Goal: Transaction & Acquisition: Subscribe to service/newsletter

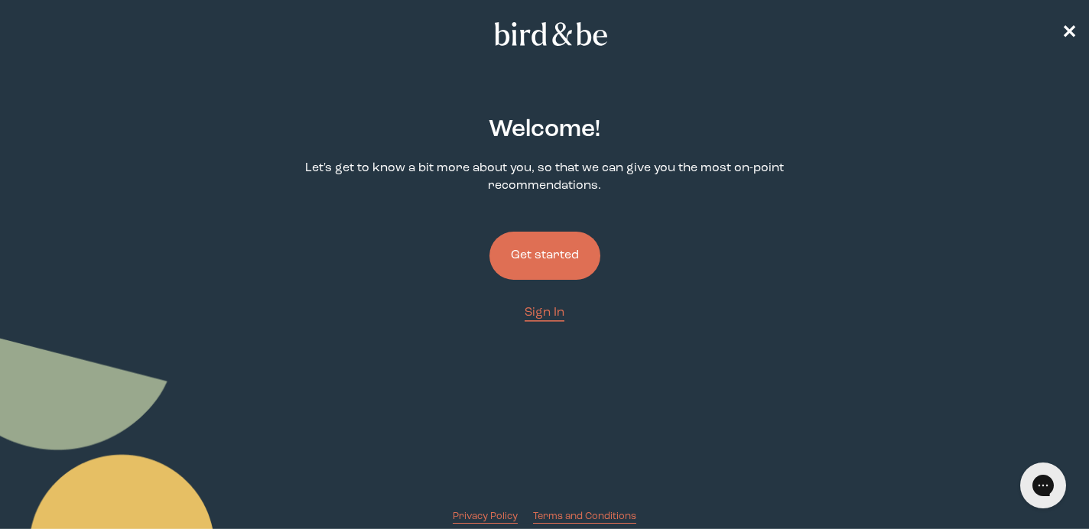
click at [568, 262] on button "Get started" at bounding box center [545, 256] width 111 height 48
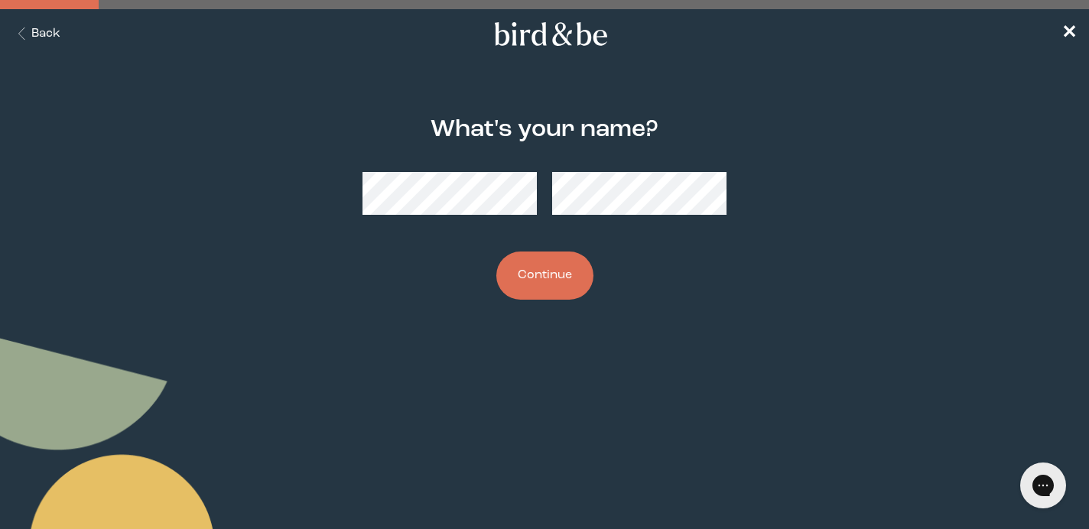
click at [542, 278] on button "Continue" at bounding box center [545, 276] width 97 height 48
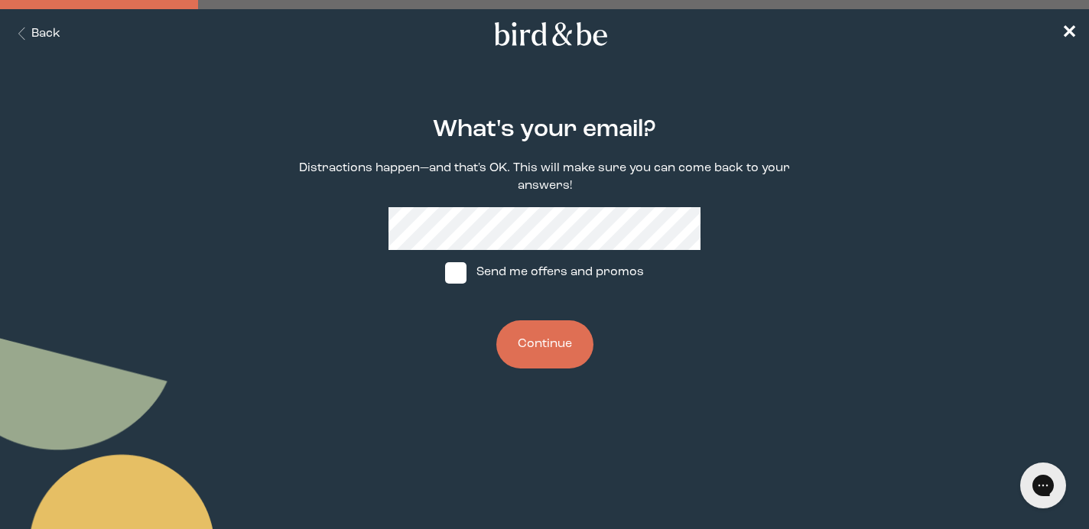
click at [453, 276] on span at bounding box center [455, 272] width 21 height 21
click at [445, 273] on input "Send me offers and promos" at bounding box center [445, 272] width 1 height 1
checkbox input "true"
click at [529, 355] on button "Continue" at bounding box center [545, 345] width 97 height 48
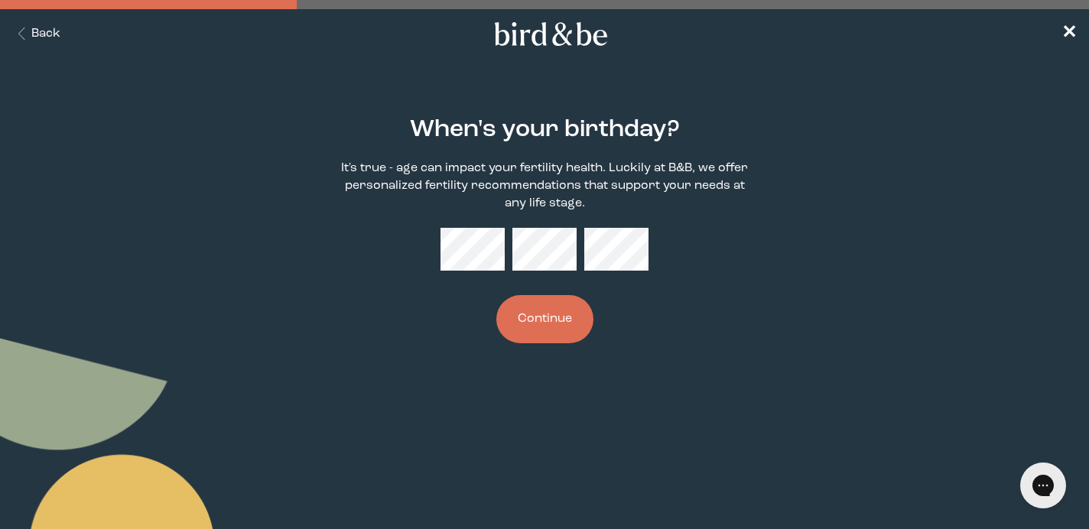
click at [563, 316] on button "Continue" at bounding box center [545, 319] width 97 height 48
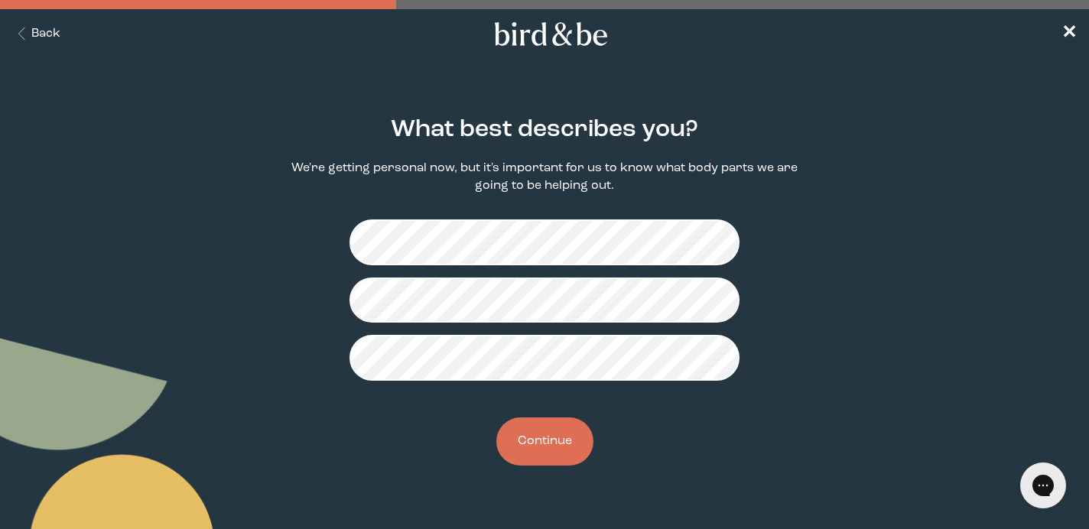
click at [532, 456] on button "Continue" at bounding box center [545, 442] width 97 height 48
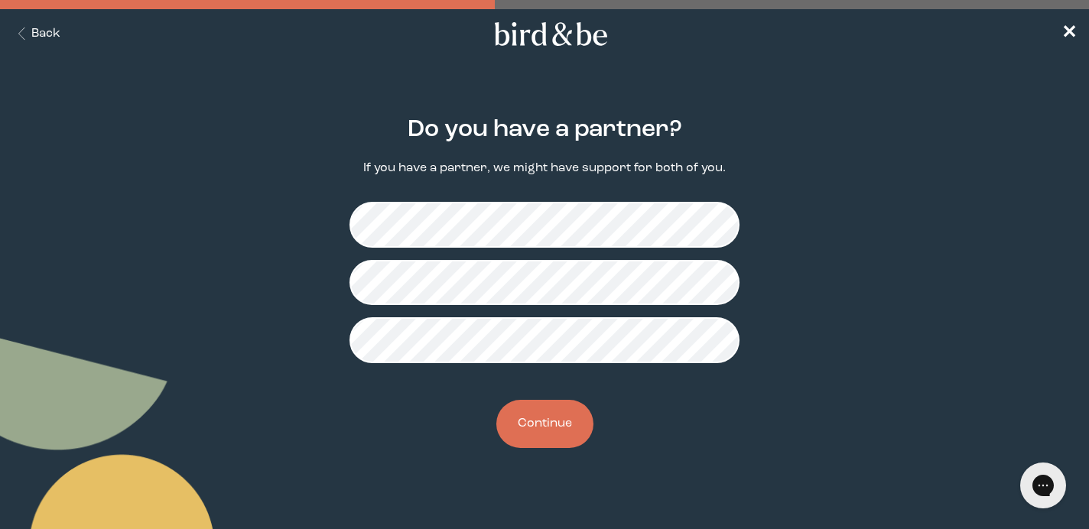
click at [545, 418] on button "Continue" at bounding box center [545, 424] width 97 height 48
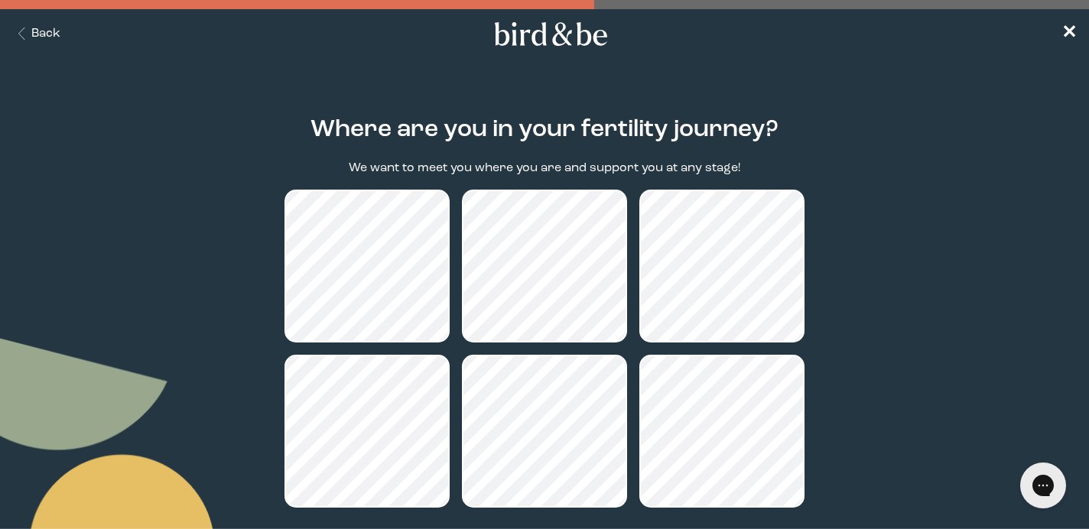
scroll to position [149, 0]
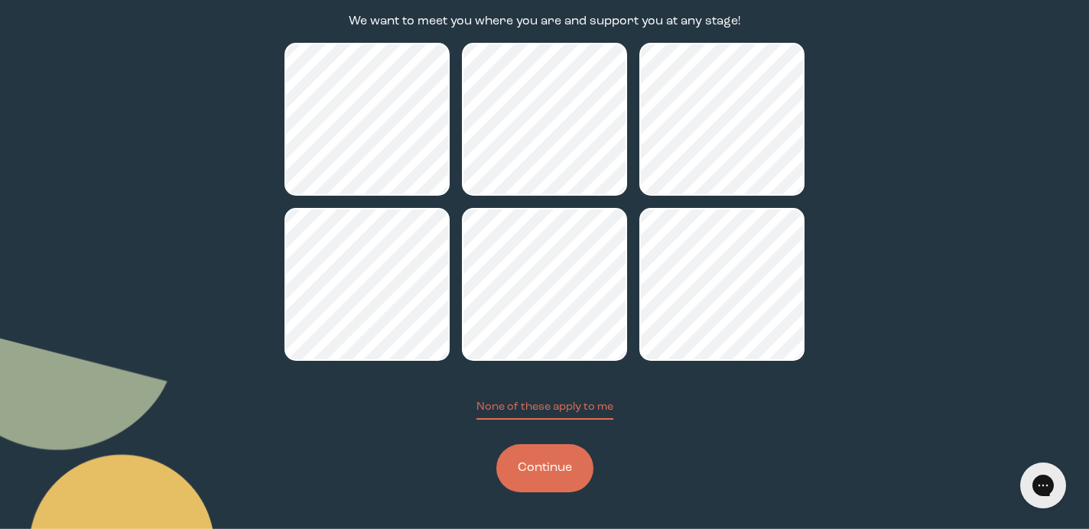
click at [569, 475] on button "Continue" at bounding box center [545, 469] width 97 height 48
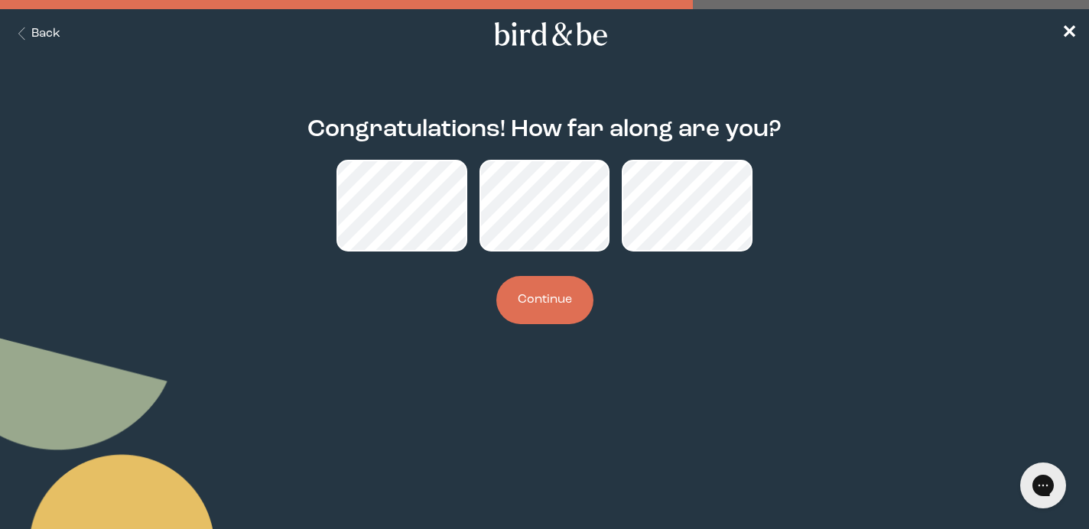
click at [566, 314] on button "Continue" at bounding box center [545, 300] width 97 height 48
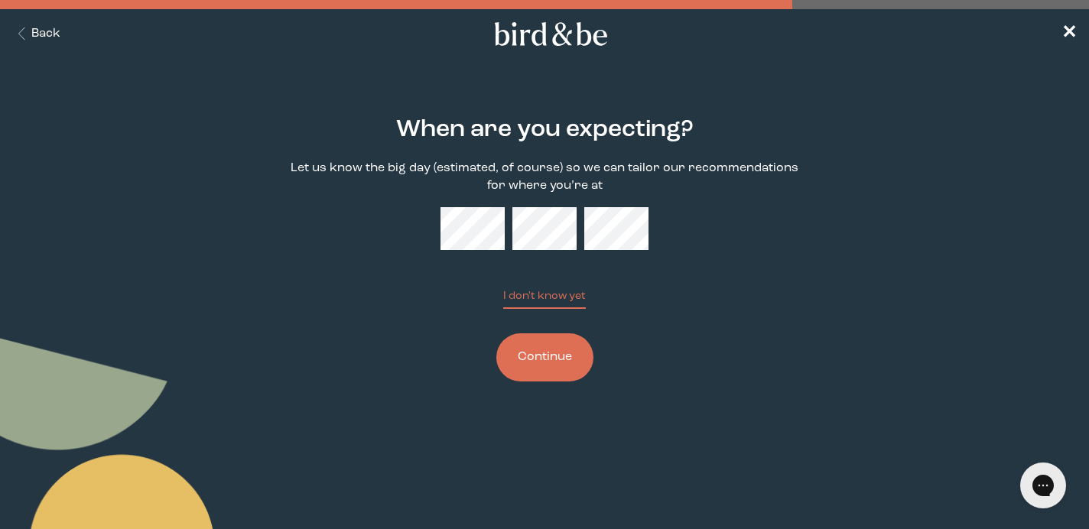
click at [560, 368] on button "Continue" at bounding box center [545, 358] width 97 height 48
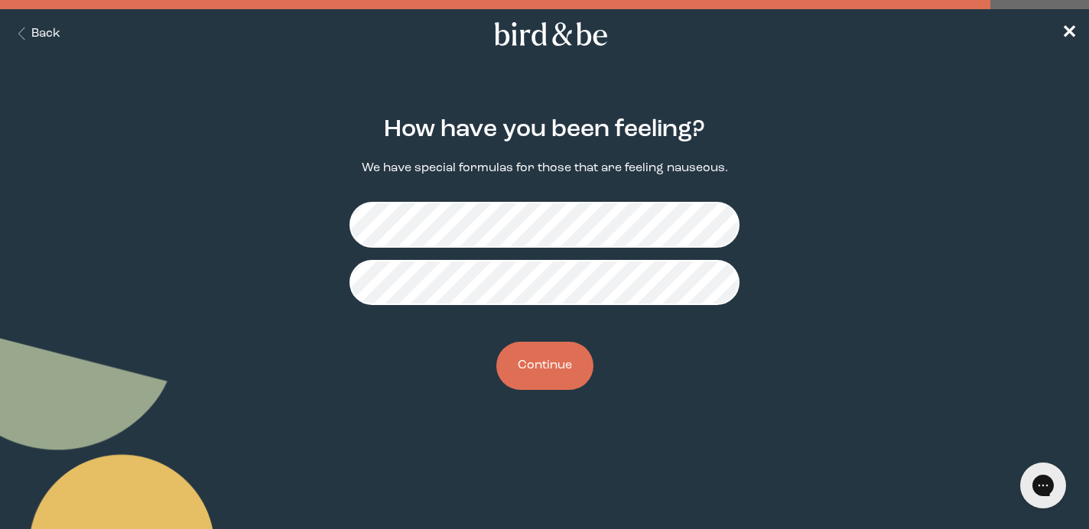
click at [36, 37] on button "Back" at bounding box center [36, 34] width 48 height 18
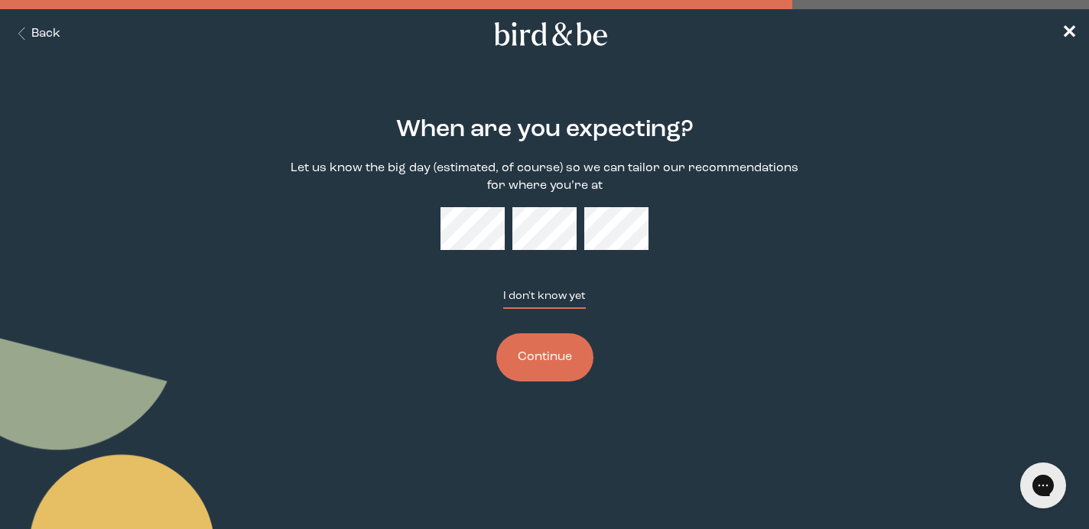
click at [533, 304] on button "I don't know yet" at bounding box center [544, 298] width 83 height 21
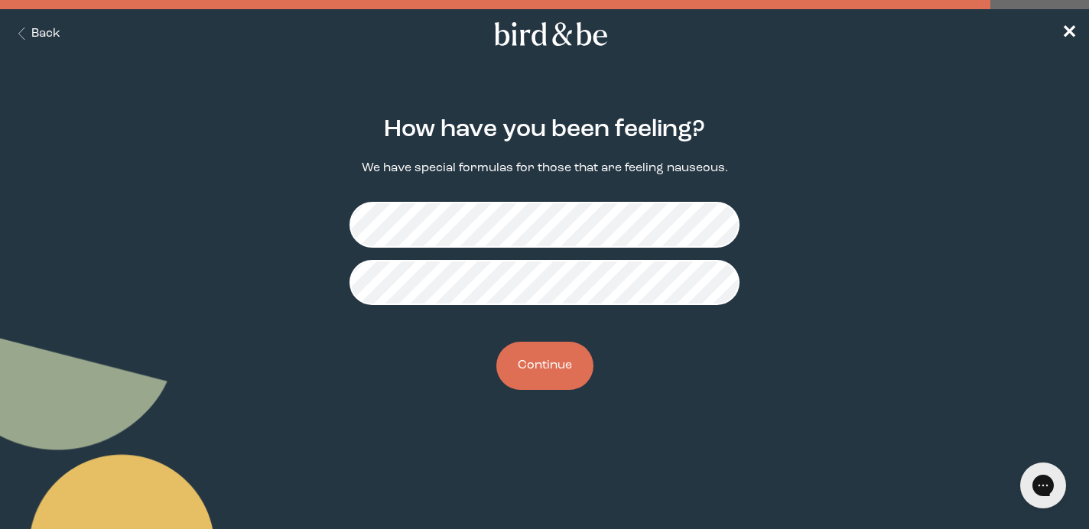
click at [542, 373] on button "Continue" at bounding box center [545, 366] width 97 height 48
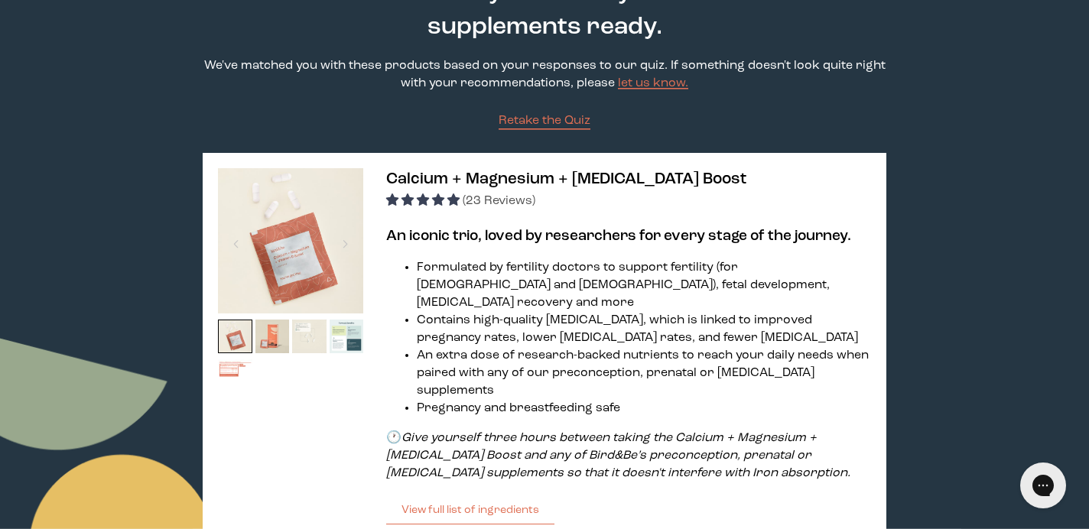
scroll to position [115, 0]
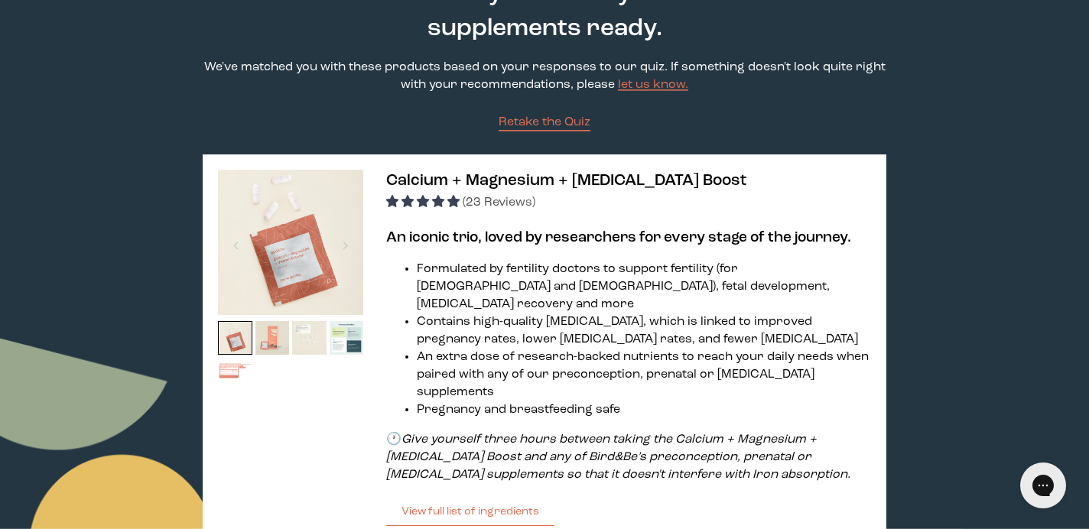
click at [272, 337] on img at bounding box center [273, 338] width 34 height 34
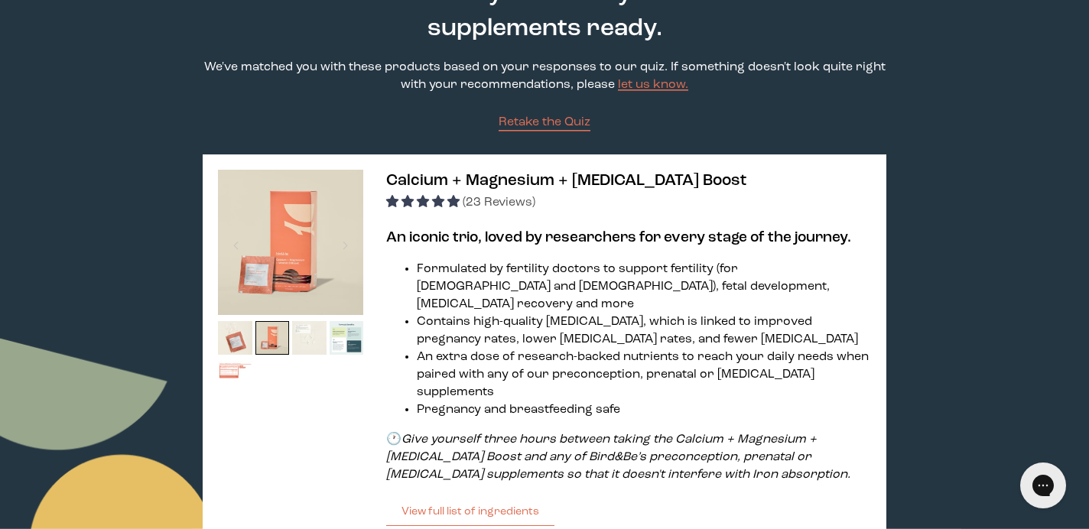
click at [301, 337] on img at bounding box center [309, 338] width 34 height 34
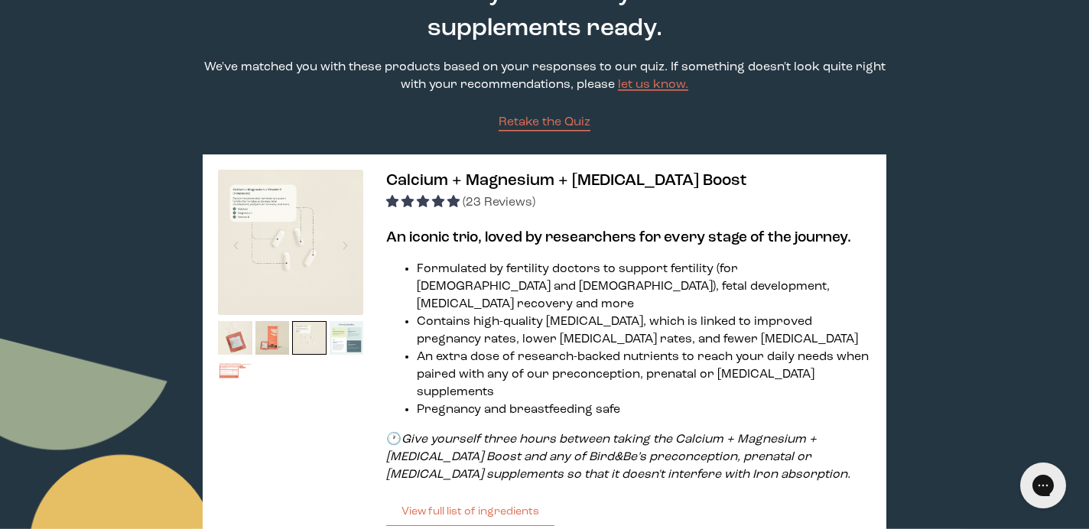
click at [350, 337] on img at bounding box center [347, 338] width 34 height 34
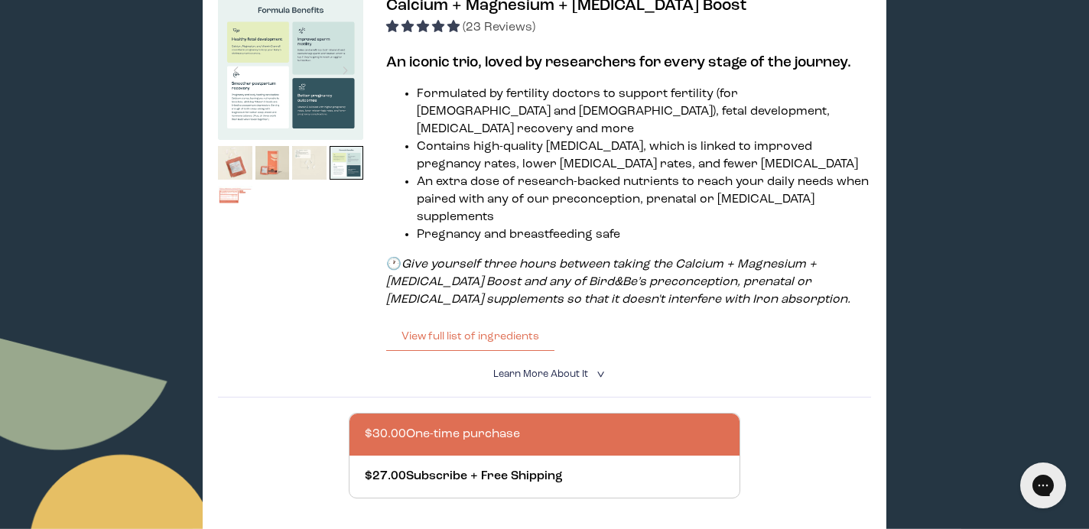
scroll to position [292, 0]
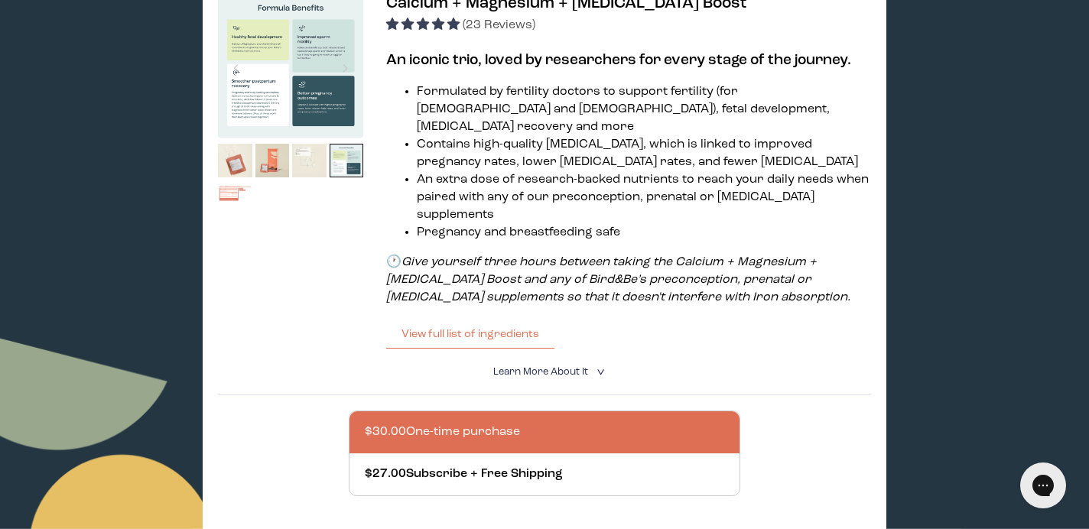
click at [497, 367] on span "Learn More About it" at bounding box center [540, 372] width 95 height 10
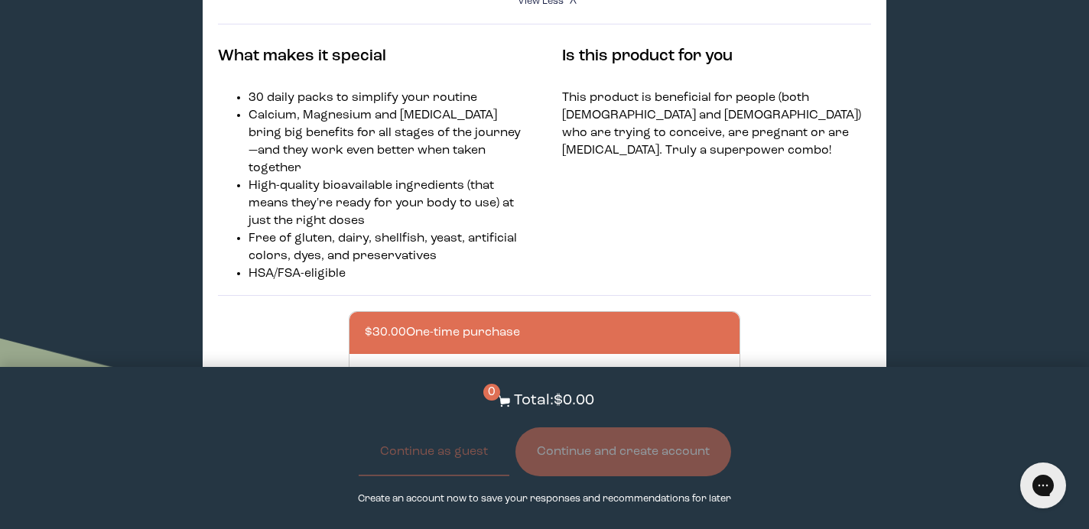
scroll to position [663, 0]
click at [387, 355] on div at bounding box center [560, 376] width 390 height 42
click at [365, 366] on input "$27.00 Subscribe + Free Shipping" at bounding box center [364, 366] width 1 height 1
radio input "true"
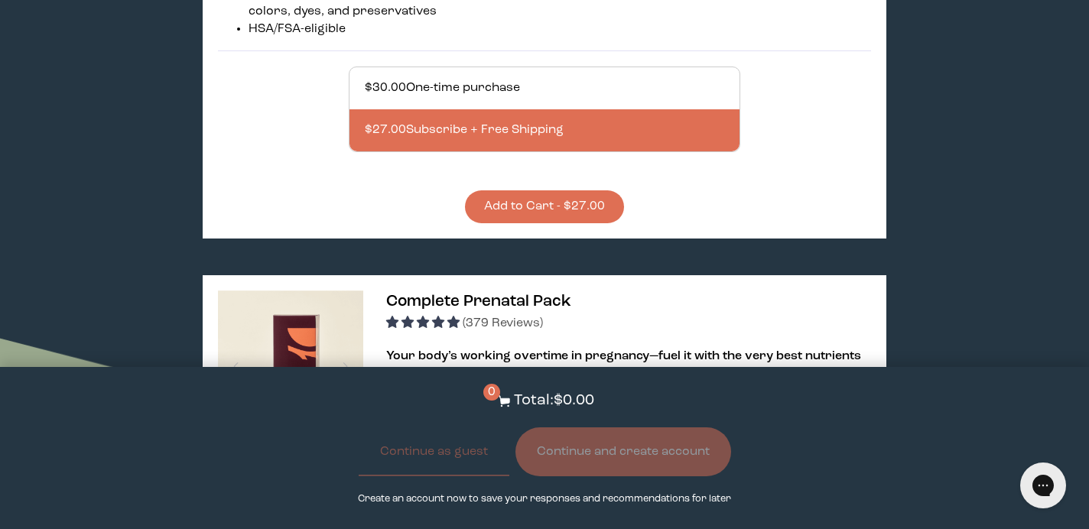
scroll to position [917, 0]
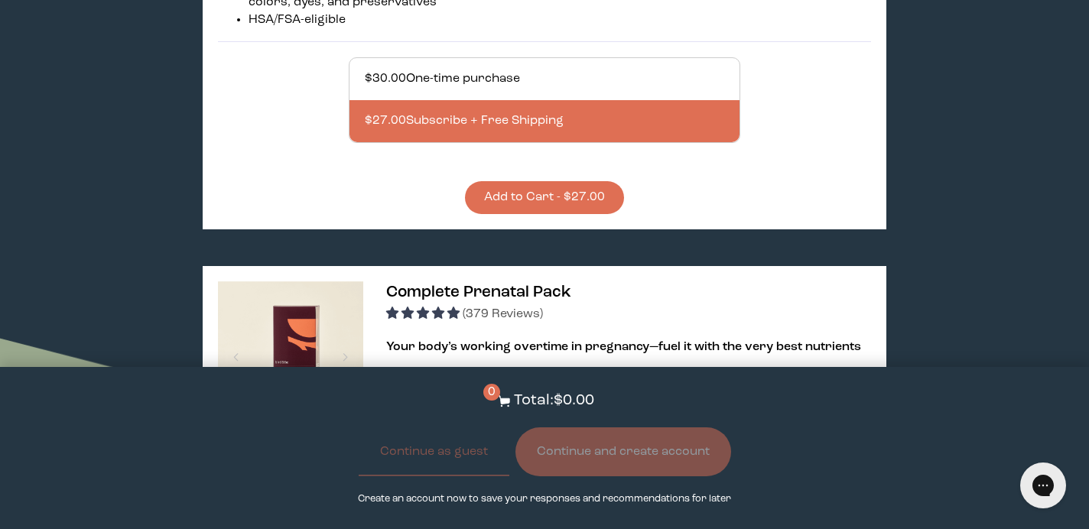
click at [540, 181] on button "Add to Cart - $27.00" at bounding box center [544, 197] width 159 height 33
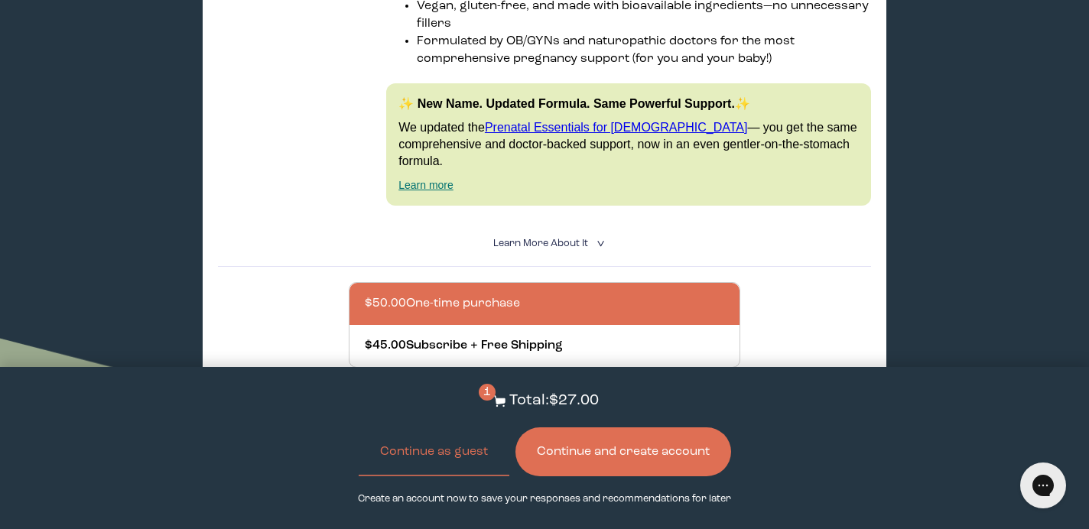
scroll to position [1413, 0]
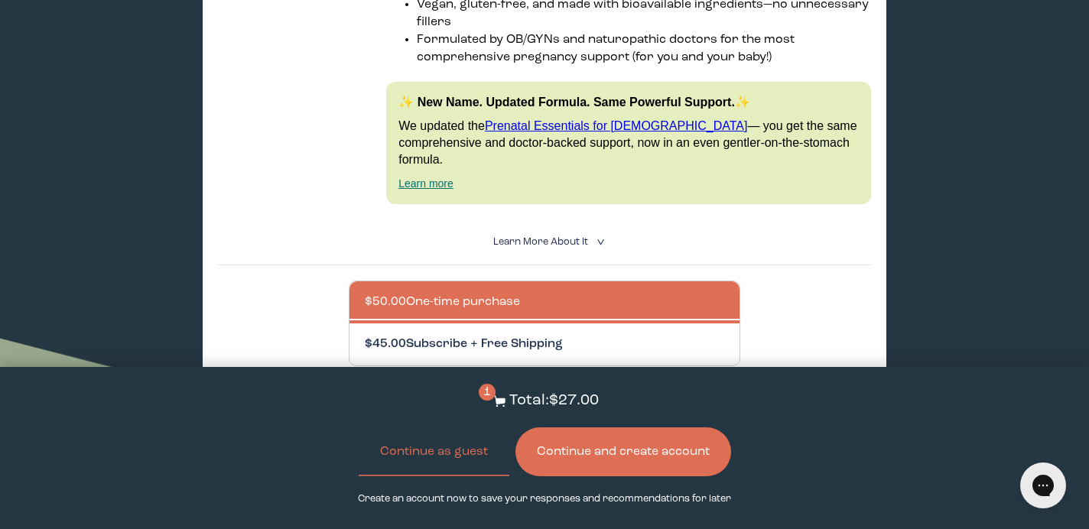
click at [474, 324] on div at bounding box center [560, 345] width 390 height 42
click at [365, 335] on input "$45.00 Subscribe + Free Shipping" at bounding box center [364, 335] width 1 height 1
radio input "true"
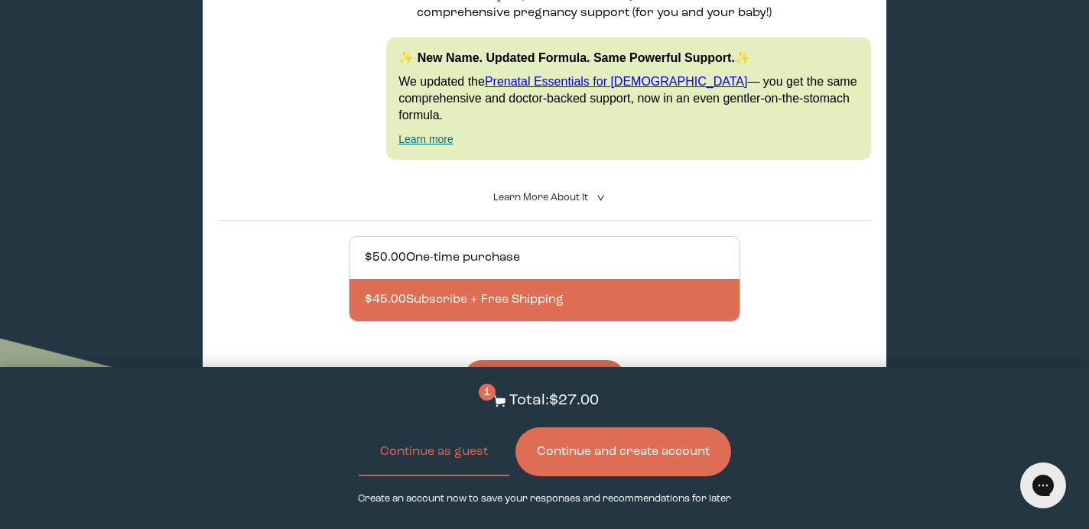
scroll to position [1469, 0]
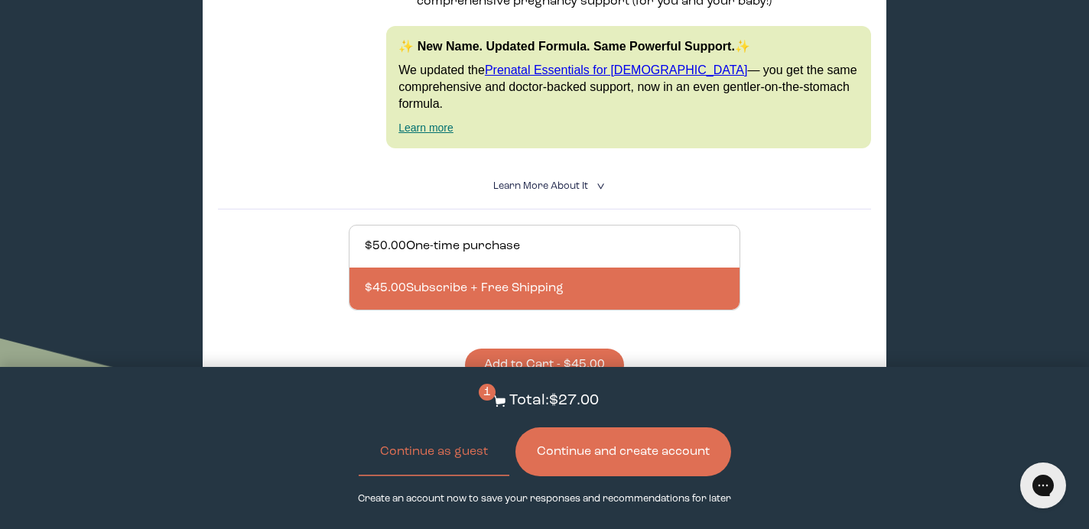
click at [501, 349] on button "Add to Cart - $45.00" at bounding box center [544, 365] width 159 height 33
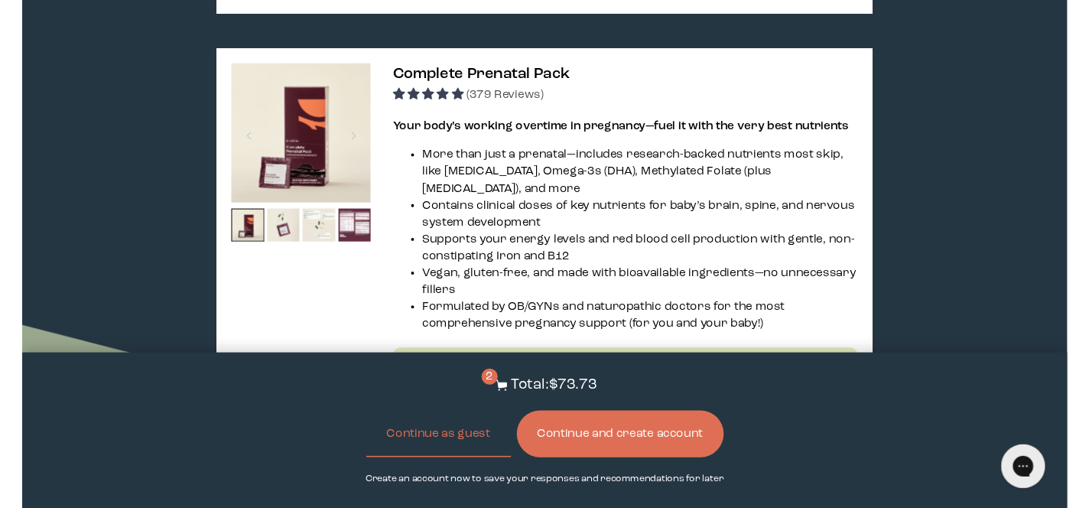
scroll to position [1135, 0]
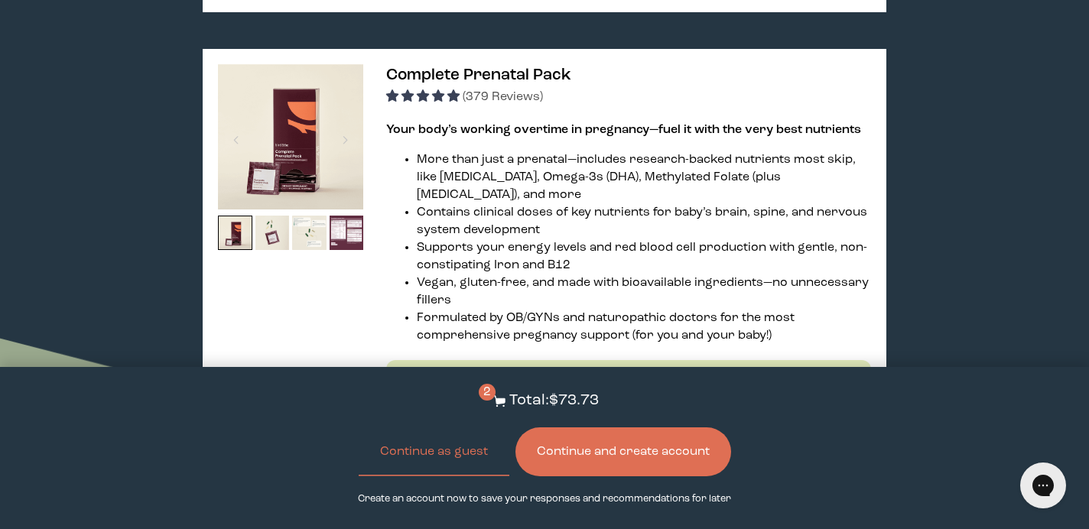
click at [501, 360] on div "✨ New Name. Updated Formula. Same Powerful Support.✨ We updated the Prenatal Es…" at bounding box center [628, 421] width 485 height 122
